Goal: Information Seeking & Learning: Find specific fact

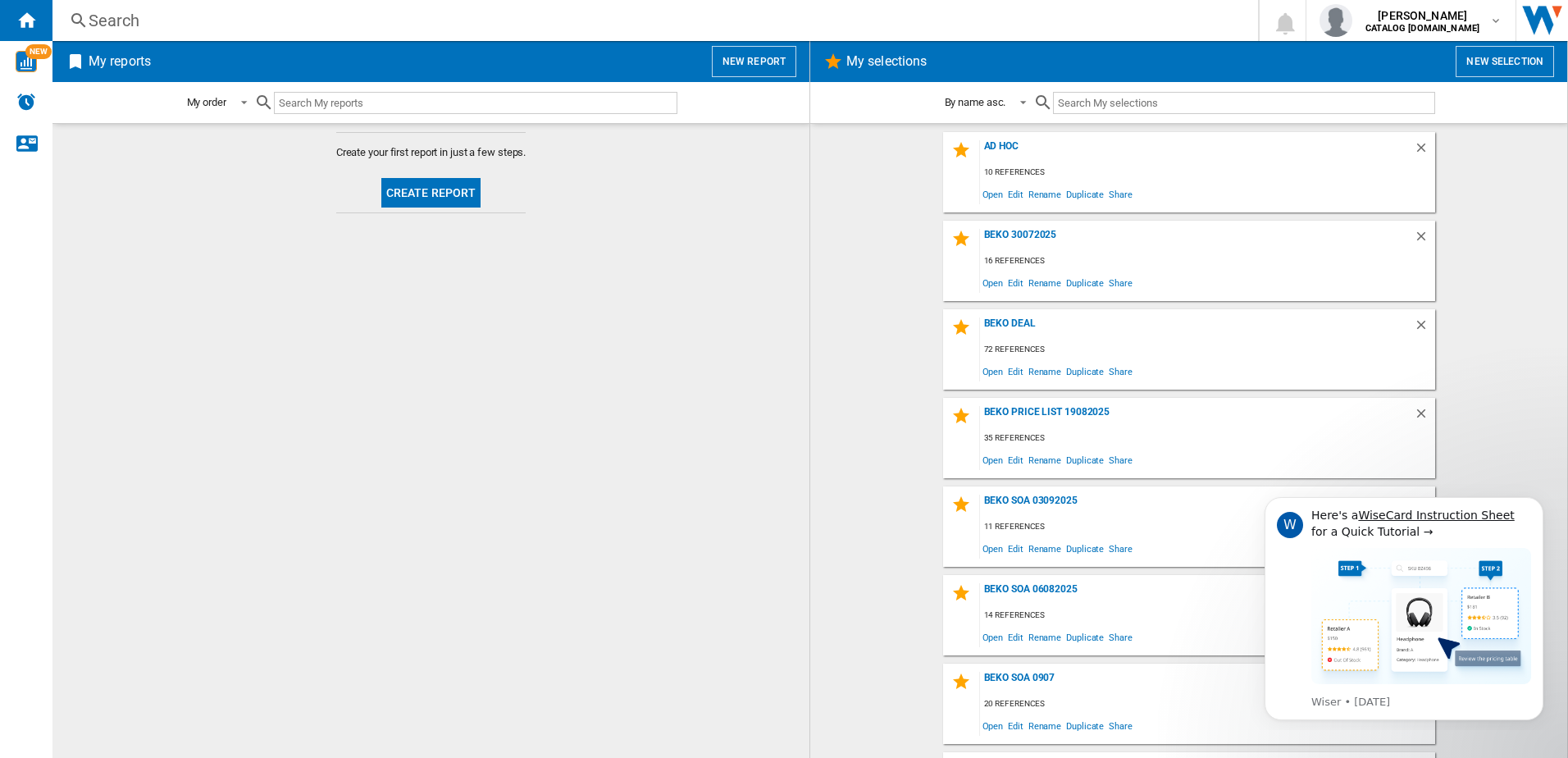
drag, startPoint x: 304, startPoint y: 20, endPoint x: 417, endPoint y: 15, distance: 113.1
click at [417, 15] on div "Search" at bounding box center [651, 21] width 1126 height 23
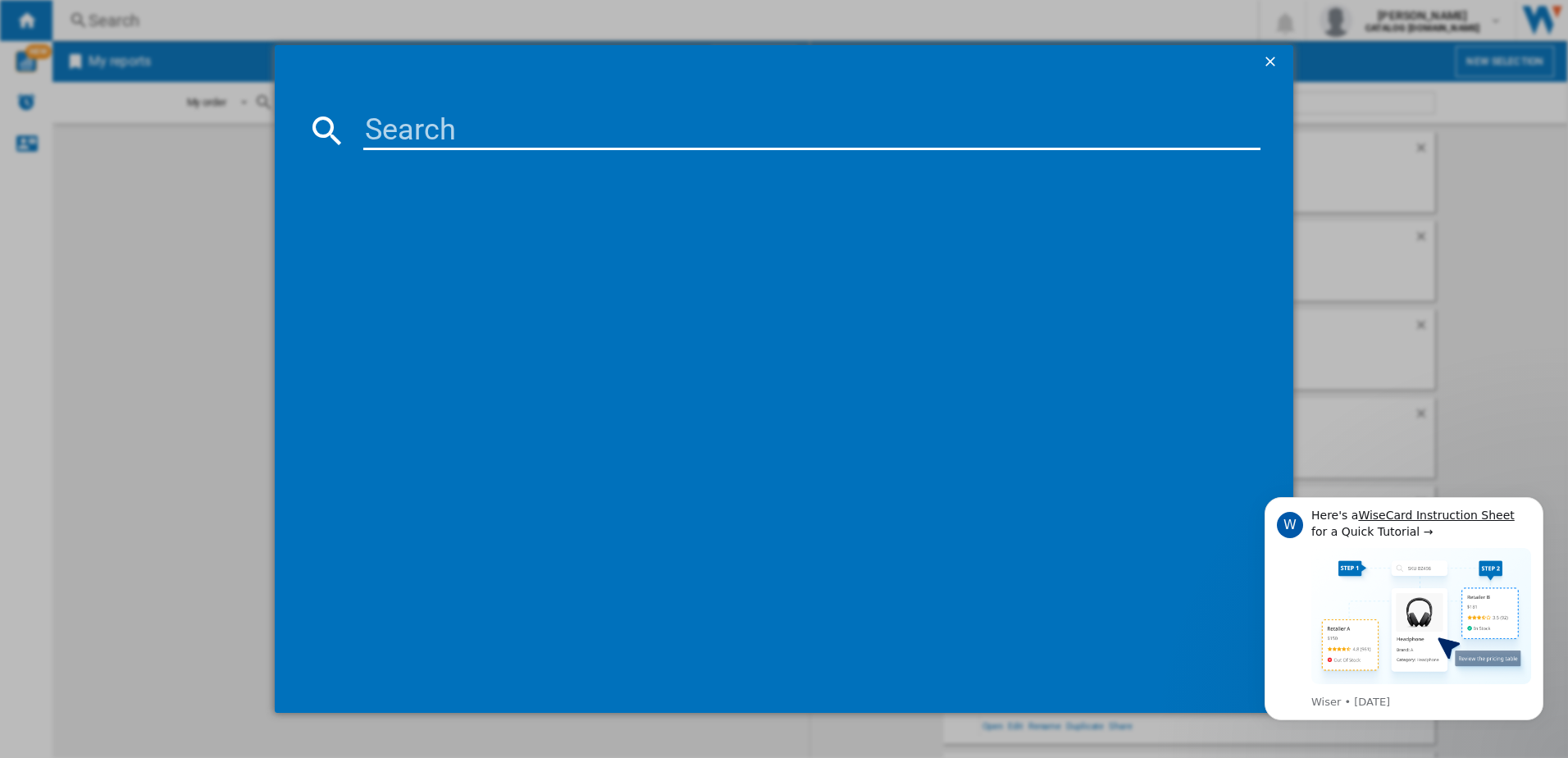
click at [416, 131] on input at bounding box center [811, 130] width 898 height 40
paste input "h8 99ad gpower"
type input "h8 99ad gpower"
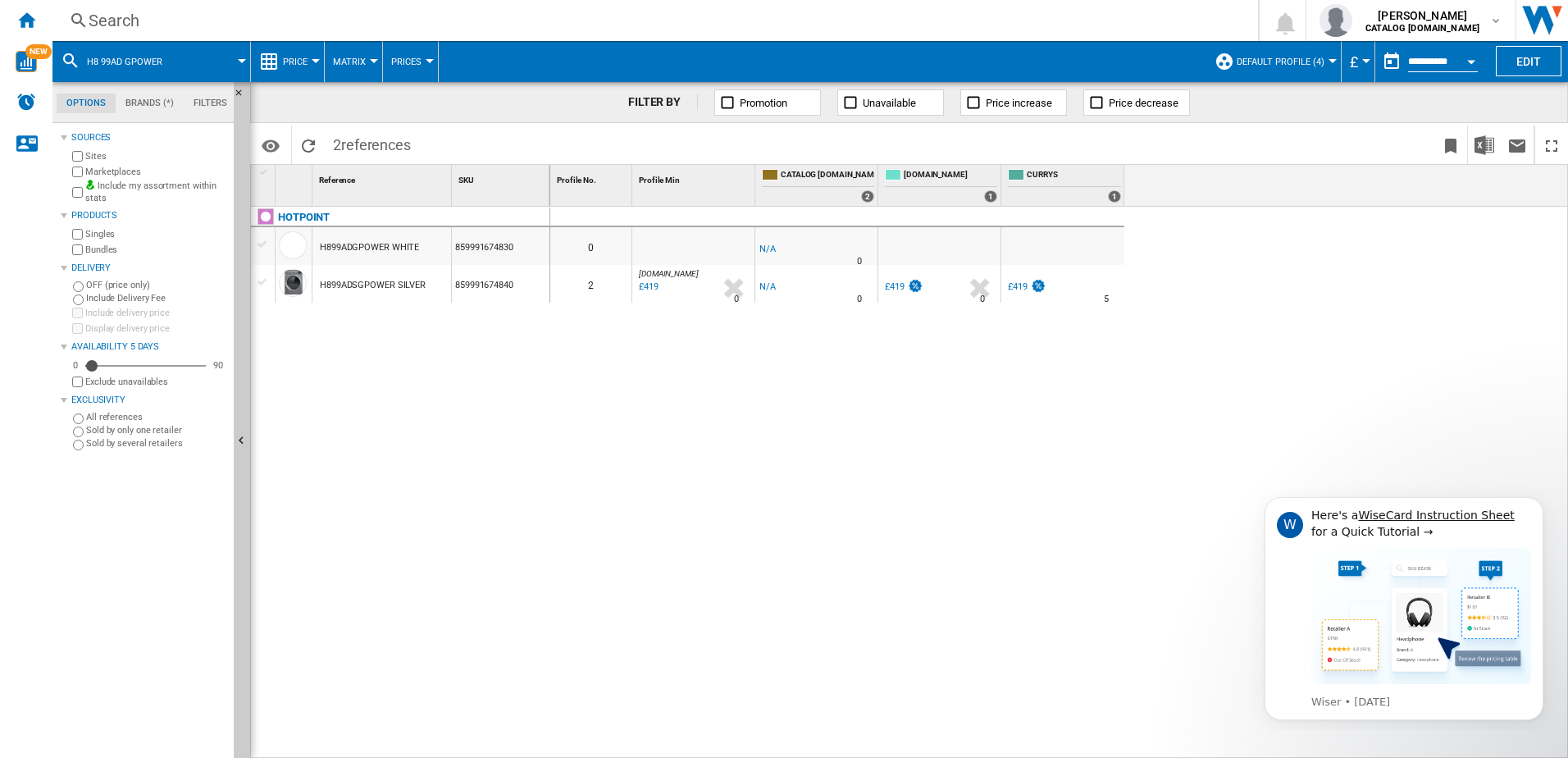
click at [1328, 62] on div at bounding box center [1331, 61] width 8 height 4
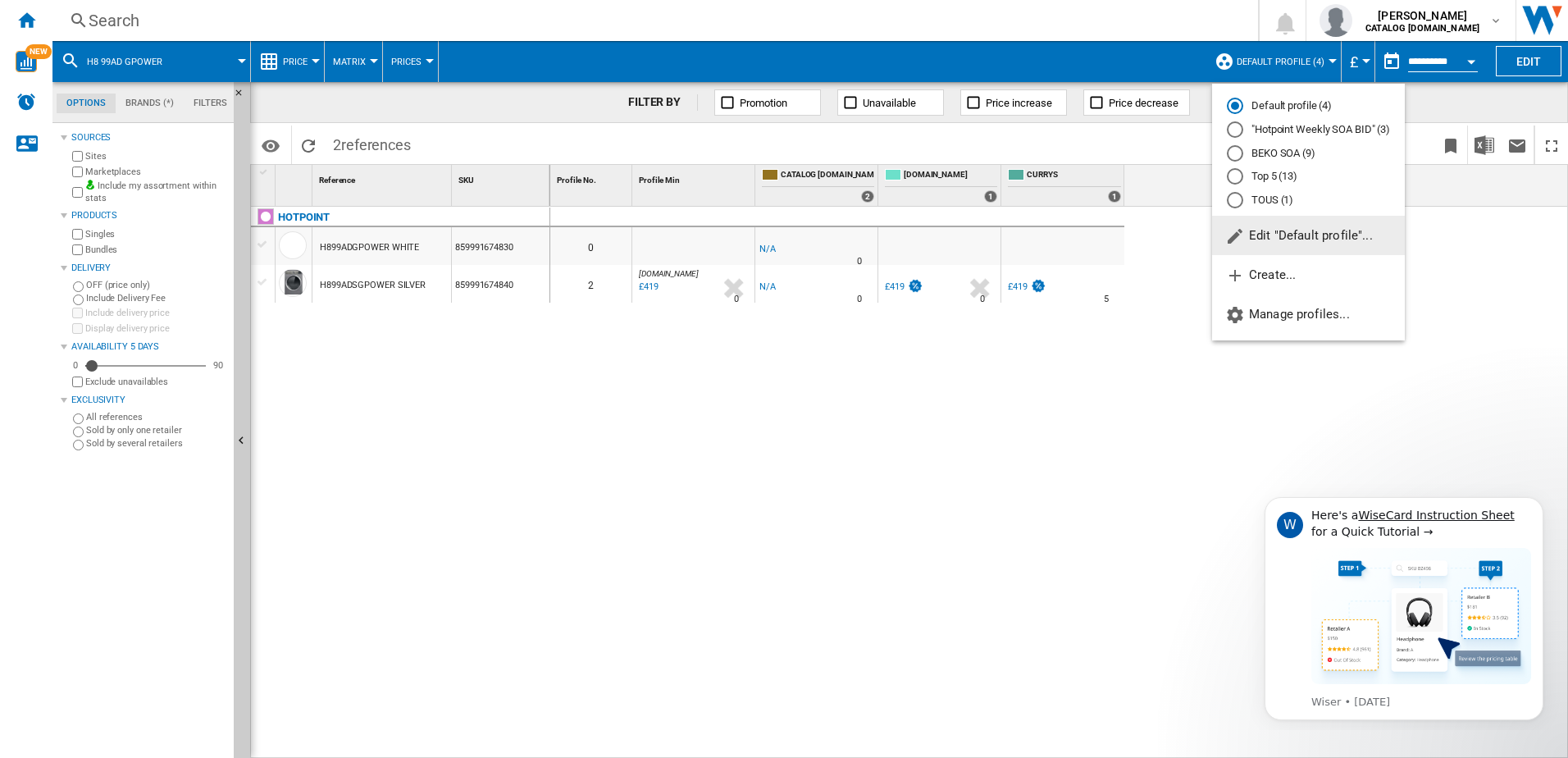
click at [1234, 152] on div "BEKO SOA (9)" at bounding box center [1234, 153] width 16 height 16
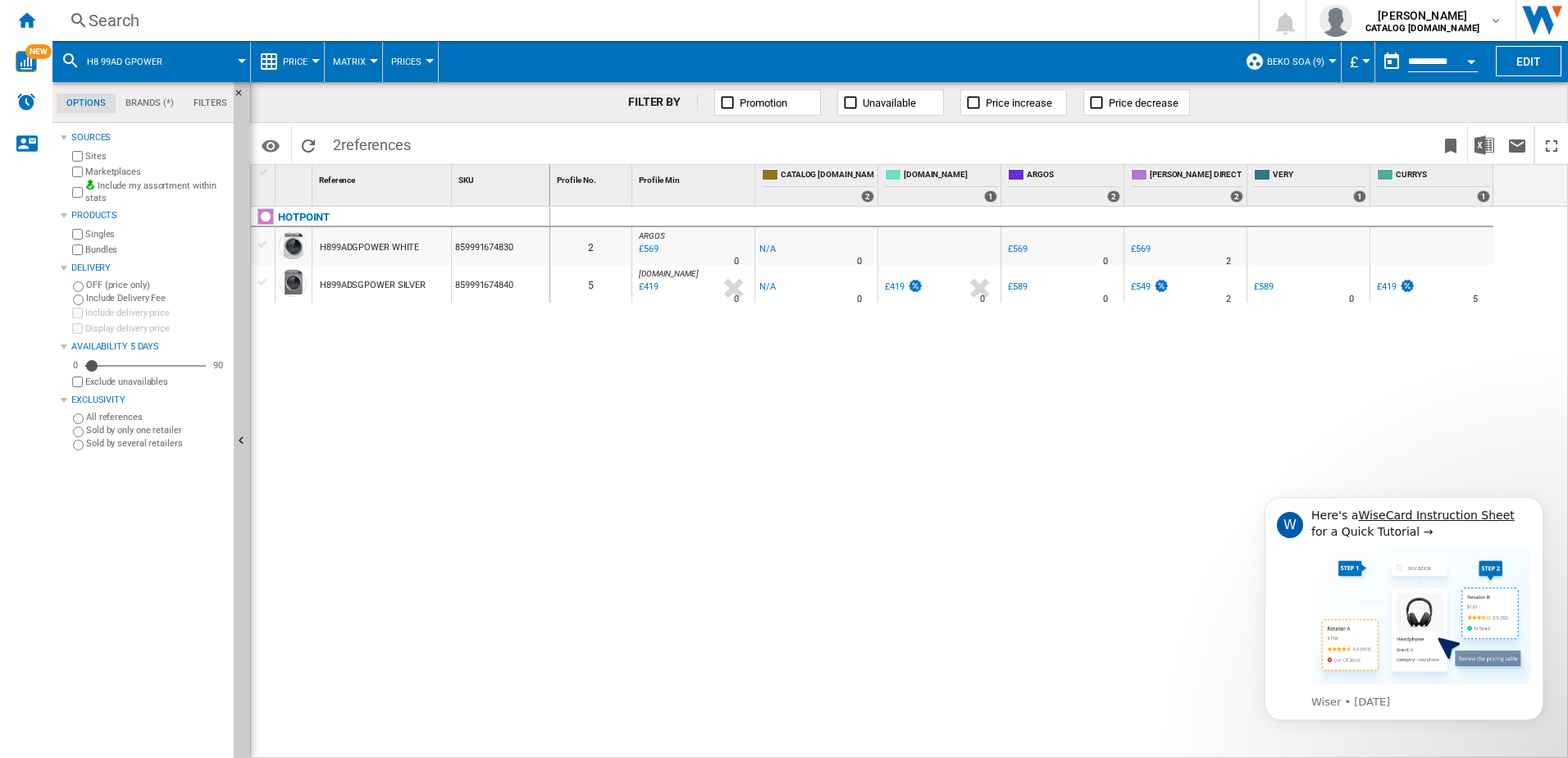
click at [1025, 290] on div "£589" at bounding box center [1017, 286] width 20 height 10
